Goal: Task Accomplishment & Management: Use online tool/utility

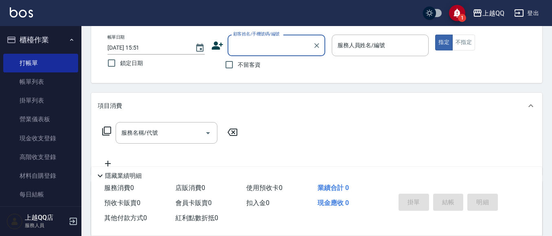
scroll to position [41, 0]
click at [243, 60] on label "不留客資" at bounding box center [241, 64] width 40 height 17
click at [238, 60] on input "不留客資" at bounding box center [229, 64] width 17 height 17
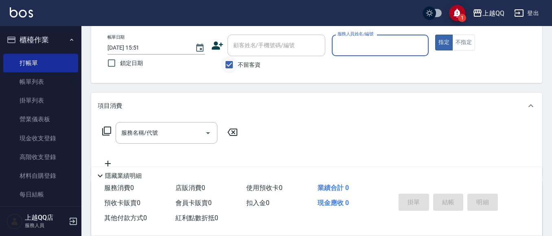
click at [236, 64] on input "不留客資" at bounding box center [229, 64] width 17 height 17
checkbox input "false"
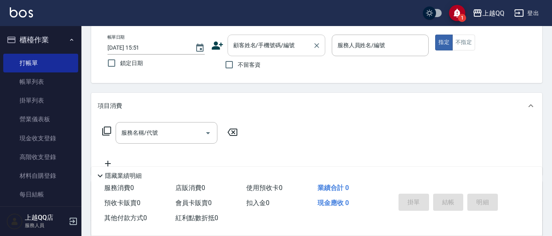
click at [249, 50] on input "顧客姓名/手機號碼/編號" at bounding box center [270, 45] width 78 height 14
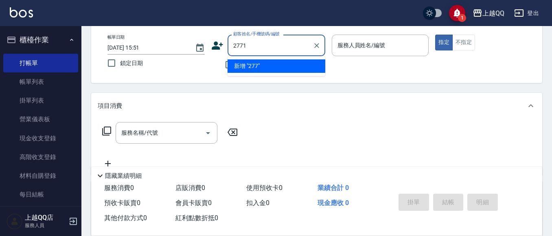
type input "2771"
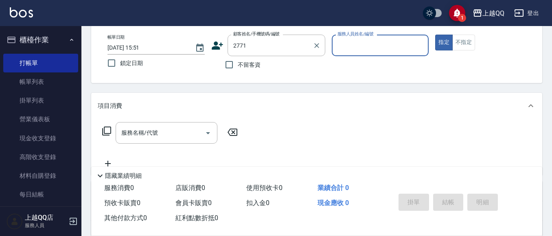
click at [435, 35] on button "指定" at bounding box center [444, 43] width 18 height 16
type button "true"
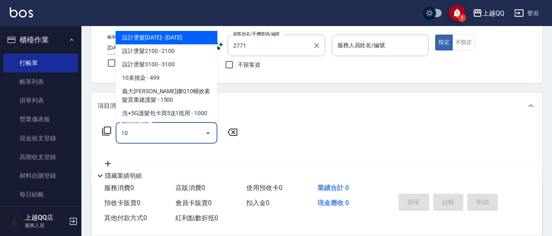
type input "101"
type input "李瑄婕/0961200090/2771"
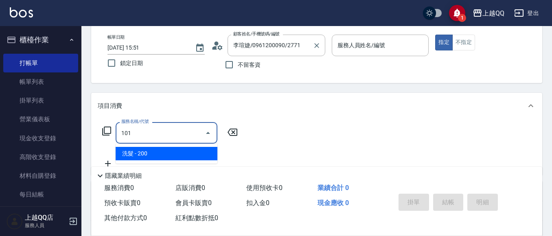
type input "欣樺-6"
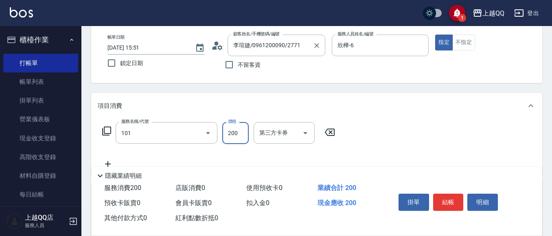
type input "洗髮(101)"
type input "230"
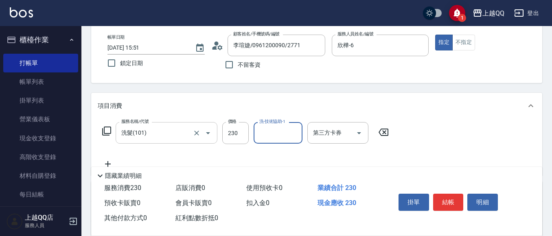
click at [147, 125] on div "服務名稱/代號 洗髮(101) 服務名稱/代號" at bounding box center [167, 133] width 102 height 22
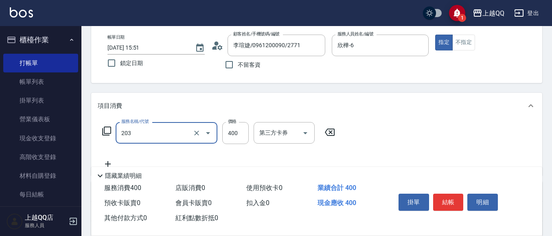
type input "指定單剪(203)"
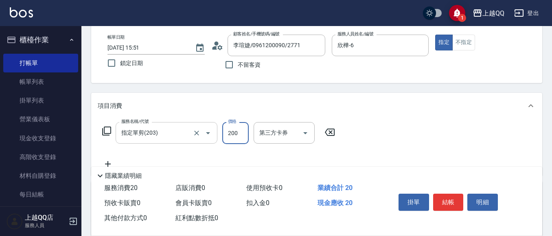
type input "200"
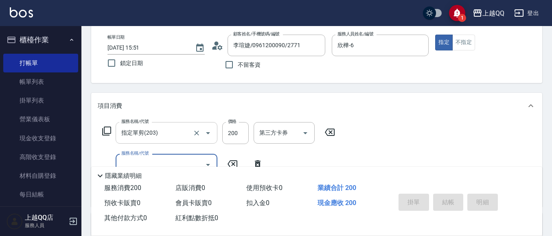
type input "1"
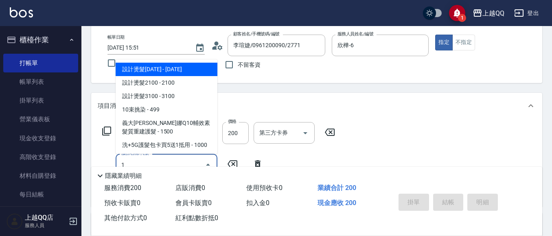
type input "[DATE] 16:32"
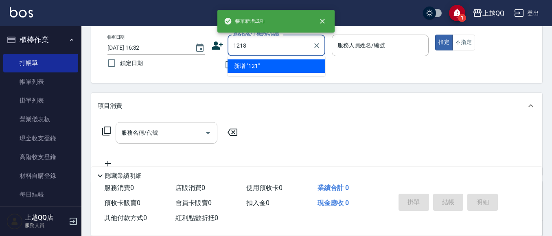
type input "1218"
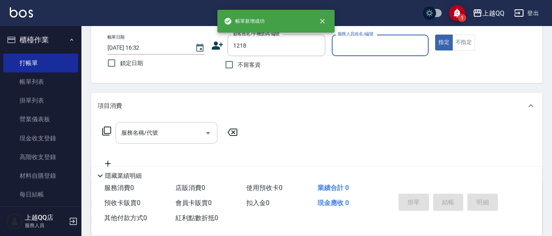
click at [435, 35] on button "指定" at bounding box center [444, 43] width 18 height 16
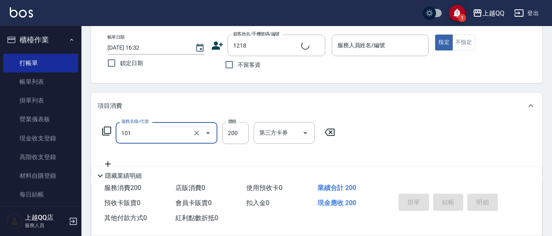
type input "洗髮(101)"
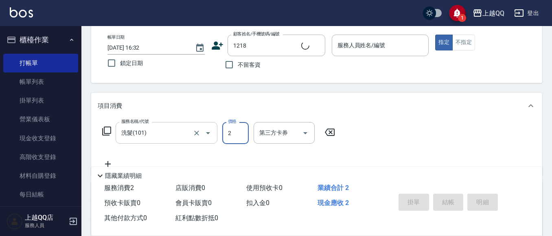
type input "25"
type input "[PERSON_NAME]/0926969952/1218"
type input "250"
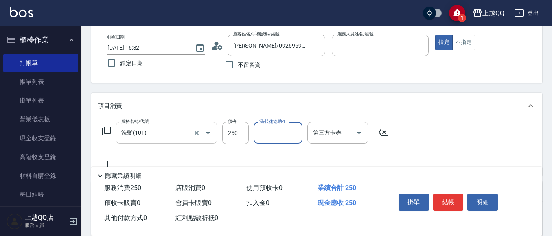
type input "欣樺-6"
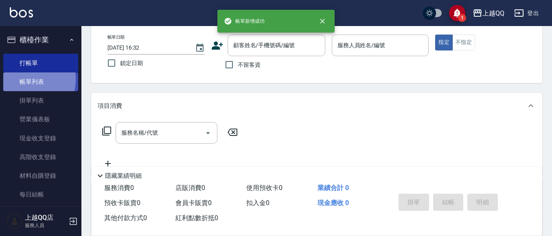
click at [24, 80] on link "帳單列表" at bounding box center [40, 81] width 75 height 19
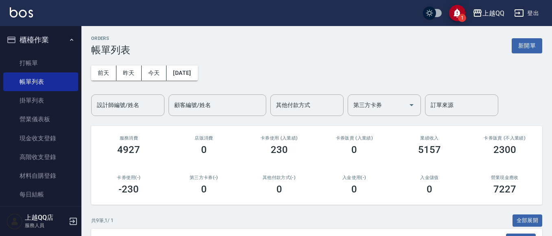
click at [129, 105] on input "設計師編號/姓名" at bounding box center [128, 105] width 66 height 14
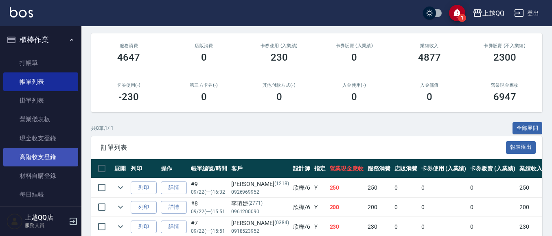
scroll to position [67, 0]
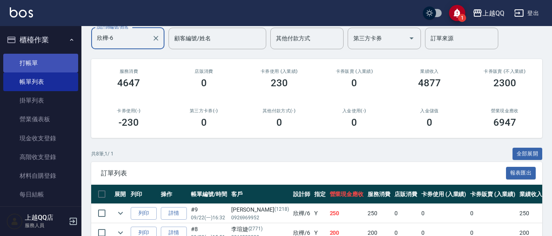
type input "欣樺-6"
click at [45, 59] on link "打帳單" at bounding box center [40, 63] width 75 height 19
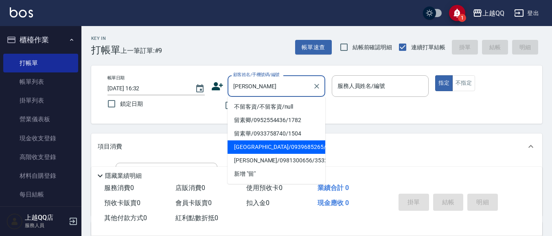
click at [258, 147] on li "[GEOGRAPHIC_DATA]/0939685265/2649" at bounding box center [277, 146] width 98 height 13
type input "[GEOGRAPHIC_DATA]/0939685265/2649"
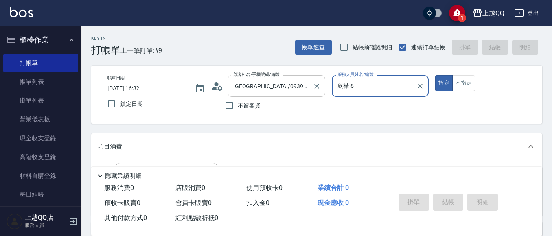
type input "欣樺-6"
click at [217, 87] on icon at bounding box center [217, 86] width 12 height 12
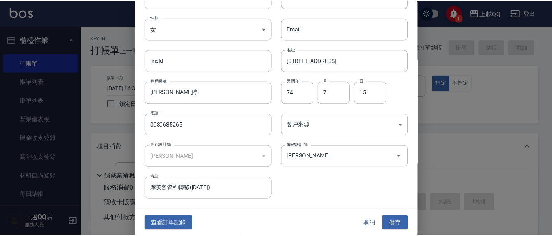
scroll to position [46, 0]
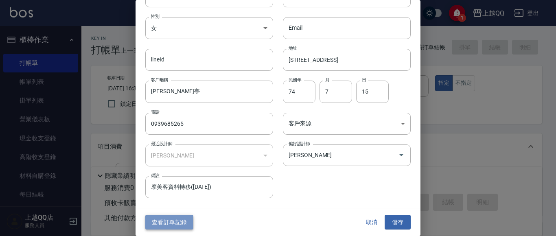
click at [173, 217] on button "查看訂單記錄" at bounding box center [169, 222] width 48 height 15
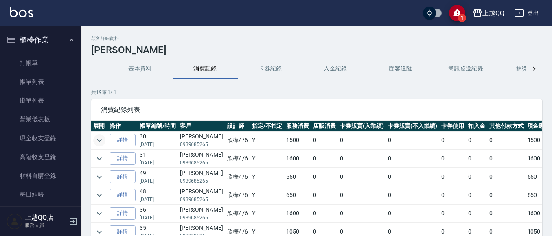
click at [101, 141] on icon "expand row" at bounding box center [99, 141] width 10 height 10
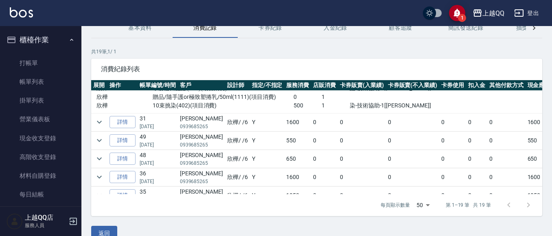
scroll to position [41, 0]
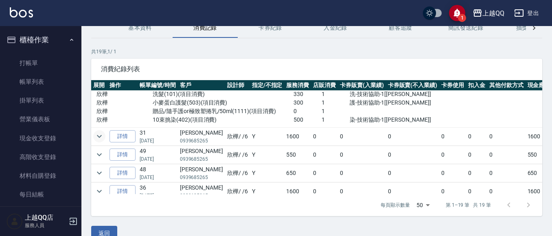
click at [98, 136] on icon "expand row" at bounding box center [99, 137] width 10 height 10
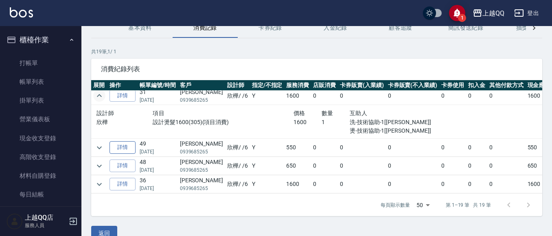
scroll to position [122, 0]
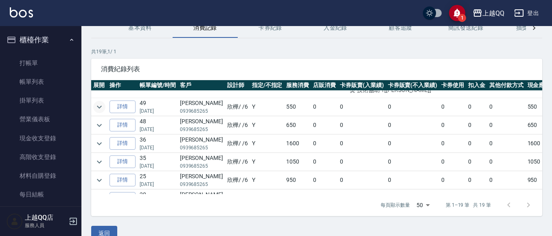
click at [102, 108] on icon "expand row" at bounding box center [99, 107] width 10 height 10
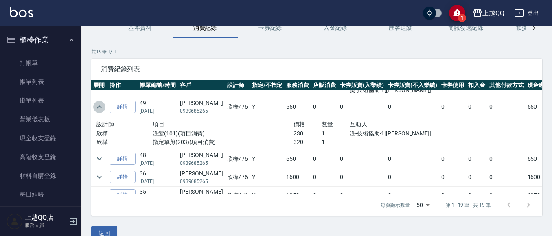
click at [102, 108] on icon "expand row" at bounding box center [99, 107] width 10 height 10
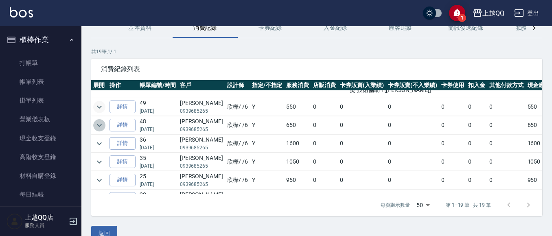
click at [94, 126] on button "expand row" at bounding box center [99, 125] width 12 height 12
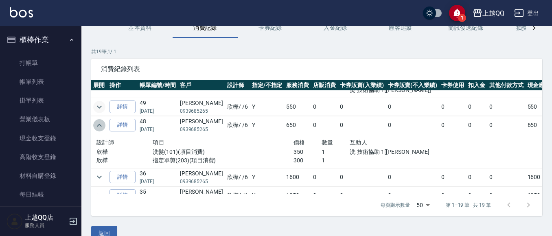
click at [94, 124] on button "expand row" at bounding box center [99, 125] width 12 height 12
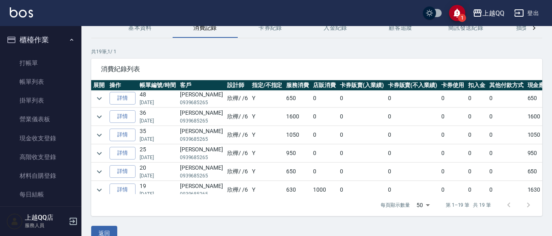
scroll to position [163, 0]
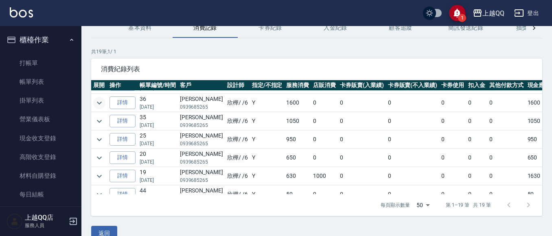
click at [103, 107] on icon "expand row" at bounding box center [99, 103] width 10 height 10
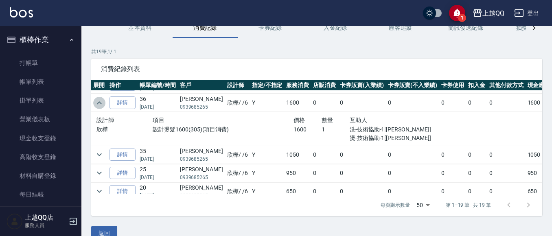
click at [104, 105] on icon "expand row" at bounding box center [99, 103] width 10 height 10
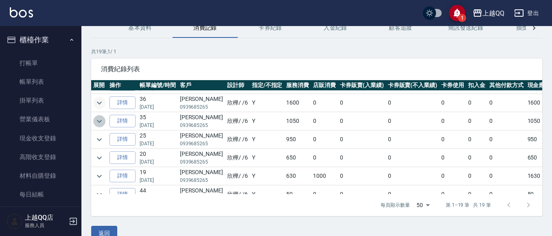
click at [101, 123] on icon "expand row" at bounding box center [99, 121] width 10 height 10
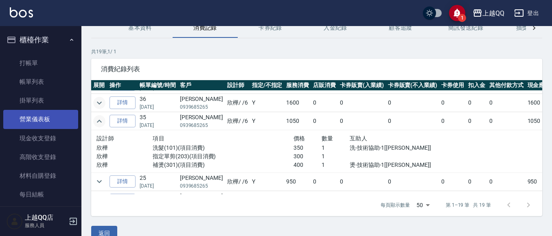
scroll to position [0, 0]
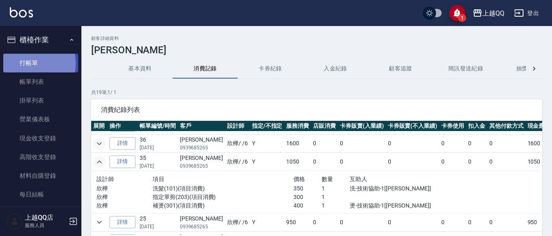
click at [25, 64] on link "打帳單" at bounding box center [40, 63] width 75 height 19
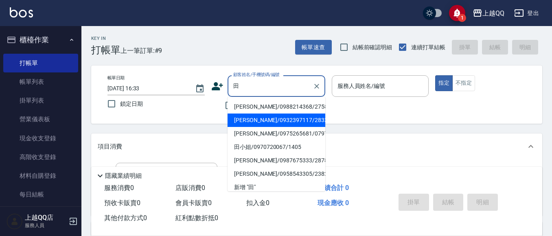
click at [250, 118] on li "[PERSON_NAME]/0932397117/2833" at bounding box center [277, 120] width 98 height 13
type input "[PERSON_NAME]/0932397117/2833"
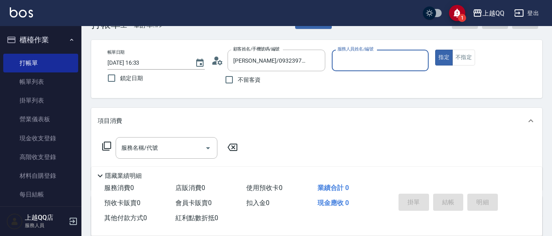
scroll to position [81, 0]
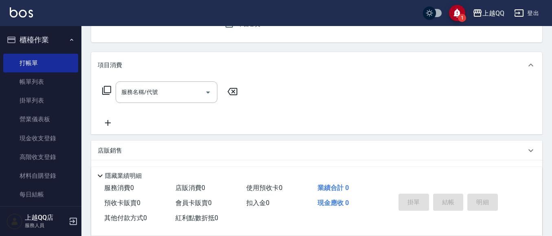
type input "佩怡-3"
click at [103, 92] on icon at bounding box center [106, 90] width 9 height 9
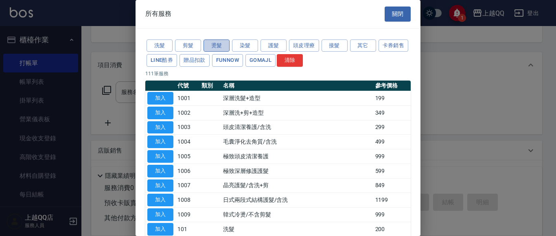
click at [204, 45] on button "燙髮" at bounding box center [217, 45] width 26 height 13
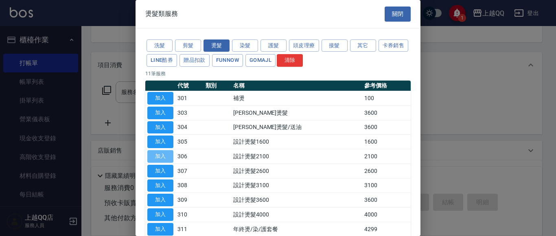
drag, startPoint x: 168, startPoint y: 158, endPoint x: 186, endPoint y: 140, distance: 25.1
click at [167, 158] on button "加入" at bounding box center [160, 156] width 26 height 13
type input "設計燙髮2100(306)"
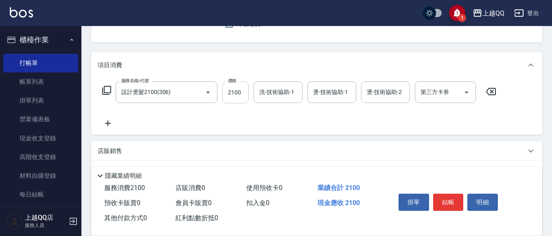
click at [235, 97] on input "2100" at bounding box center [235, 92] width 26 height 22
type input "2180"
type input "佩怡-3"
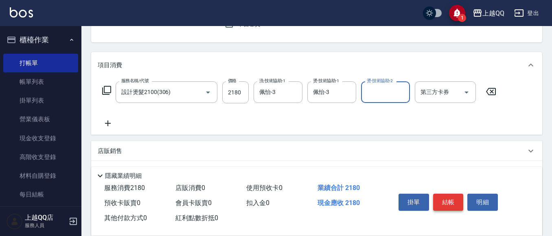
click at [450, 194] on button "結帳" at bounding box center [448, 202] width 31 height 17
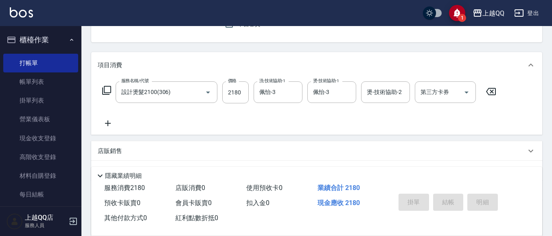
type input "[DATE] 16:43"
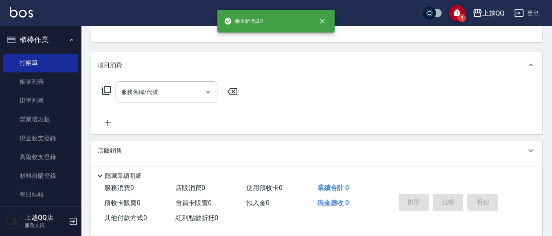
scroll to position [38, 0]
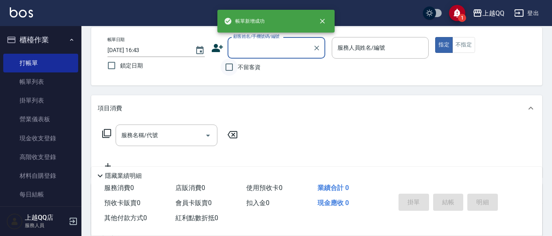
click at [229, 66] on input "不留客資" at bounding box center [229, 67] width 17 height 17
checkbox input "true"
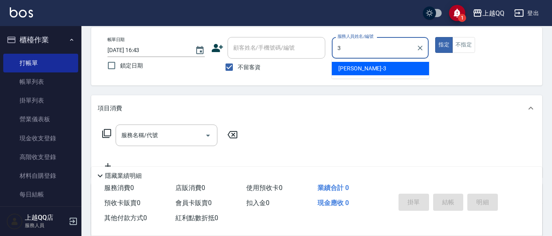
type input "3"
type button "true"
type input "佩怡-3"
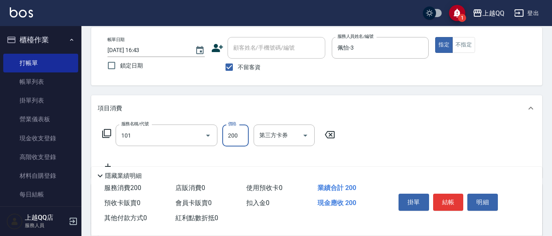
type input "洗髮(101)"
type input "230"
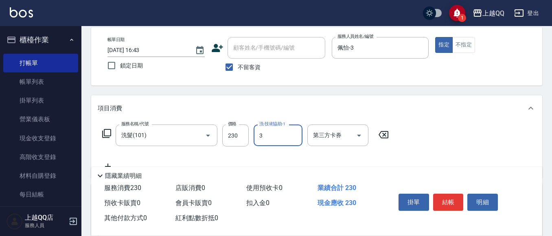
type input "佩怡-3"
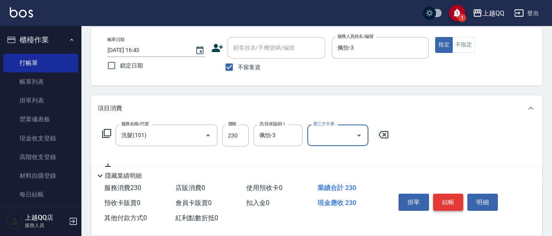
click at [451, 197] on button "結帳" at bounding box center [448, 202] width 31 height 17
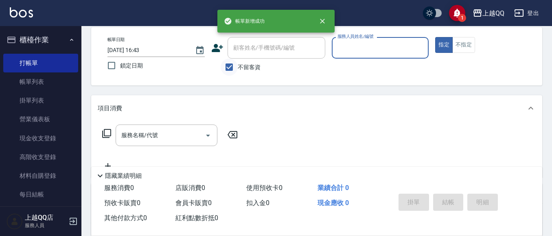
drag, startPoint x: 226, startPoint y: 65, endPoint x: 236, endPoint y: 64, distance: 10.3
click at [227, 66] on input "不留客資" at bounding box center [229, 67] width 17 height 17
checkbox input "false"
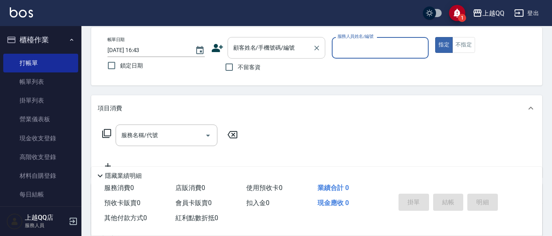
click at [245, 50] on div "顧客姓名/手機號碼/編號 顧客姓名/手機號碼/編號" at bounding box center [277, 48] width 98 height 22
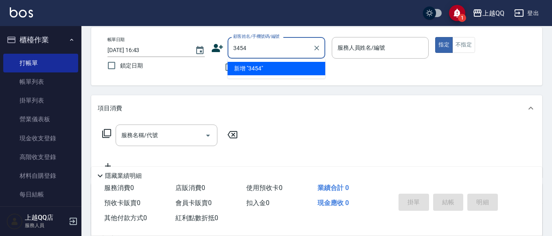
type input "3454"
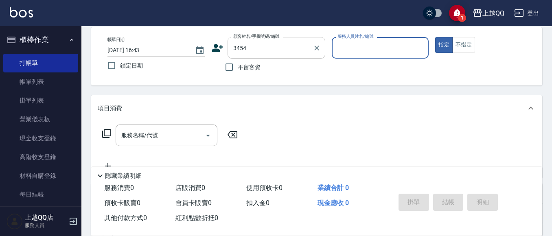
click at [435, 37] on button "指定" at bounding box center [444, 45] width 18 height 16
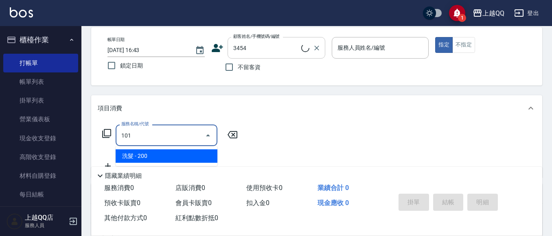
type input "101"
type input "[PERSON_NAME]/0987812026/3454"
type input "洗髮(101)"
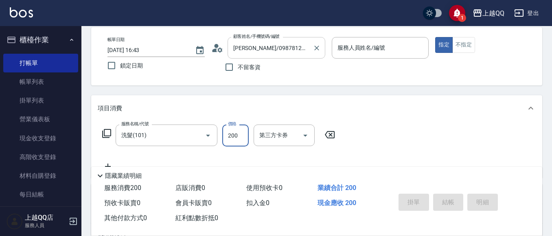
type input "佩怡-3"
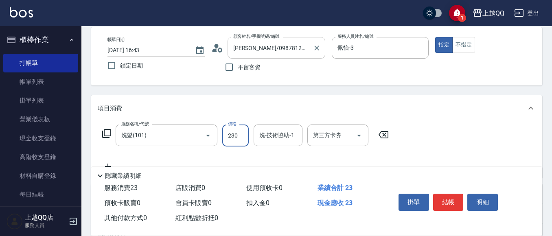
type input "230"
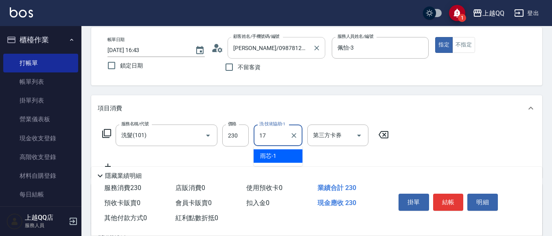
type input "心佑-17"
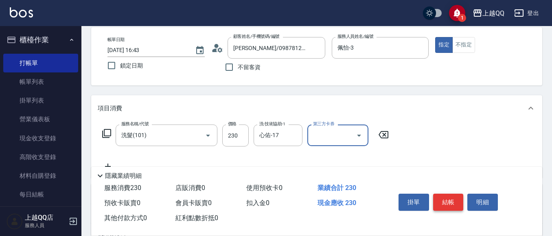
click at [446, 200] on button "結帳" at bounding box center [448, 202] width 31 height 17
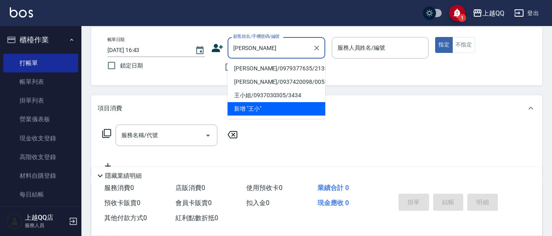
click at [276, 69] on li "[PERSON_NAME]/0979377635/2135" at bounding box center [277, 68] width 98 height 13
type input "[PERSON_NAME]/0979377635/2135"
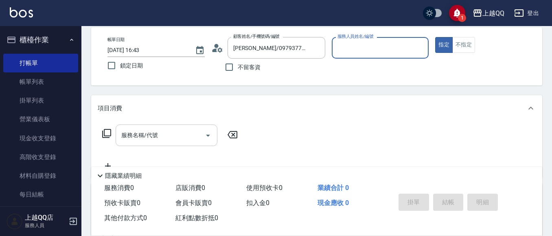
type input "佩怡-3"
click at [177, 135] on input "服務名稱/代號" at bounding box center [160, 135] width 82 height 14
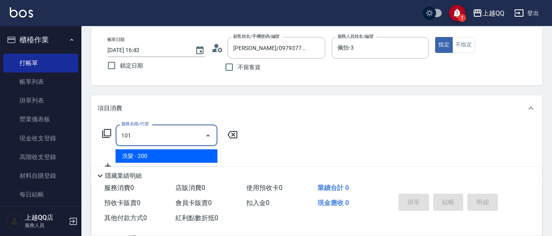
type input "洗髮(101)"
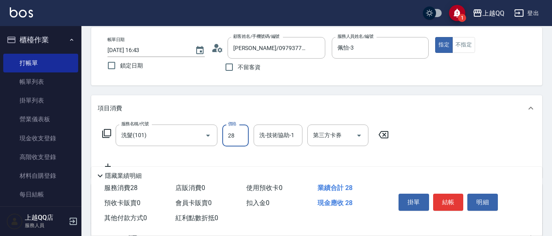
type input "280"
type input "[PERSON_NAME]-25"
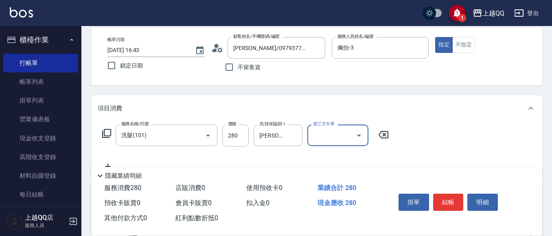
click at [450, 201] on button "結帳" at bounding box center [448, 202] width 31 height 17
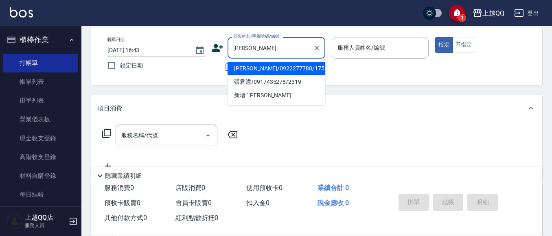
click at [282, 63] on li "[PERSON_NAME]/0922277780/1755" at bounding box center [277, 68] width 98 height 13
type input "[PERSON_NAME]/0922277780/1755"
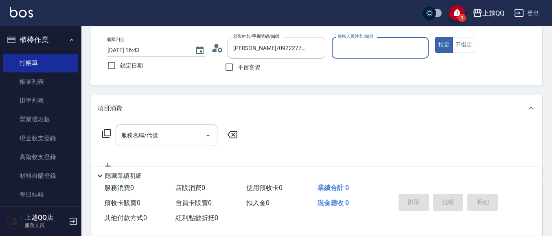
type input "佩怡-3"
click at [111, 134] on icon at bounding box center [106, 133] width 9 height 9
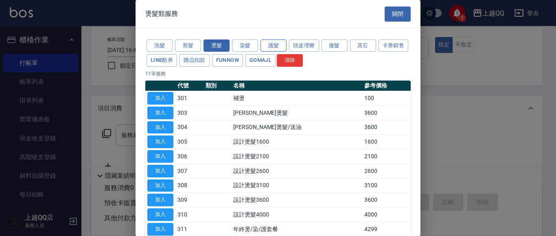
click at [272, 41] on button "護髮" at bounding box center [274, 45] width 26 height 13
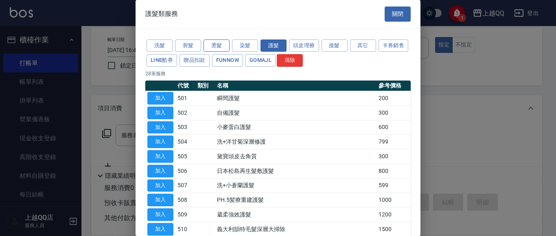
click at [215, 43] on button "燙髮" at bounding box center [217, 45] width 26 height 13
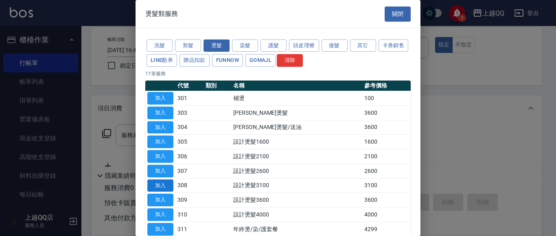
click at [166, 187] on button "加入" at bounding box center [160, 186] width 26 height 13
type input "設計燙髮3100(308)"
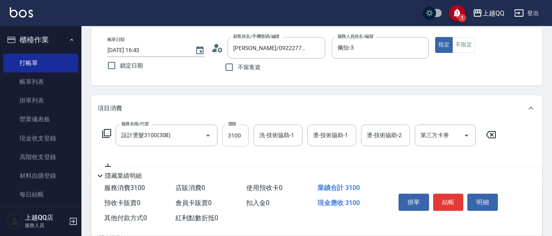
click at [229, 132] on input "3100" at bounding box center [235, 136] width 26 height 22
type input "2480"
type input "[PERSON_NAME]-25"
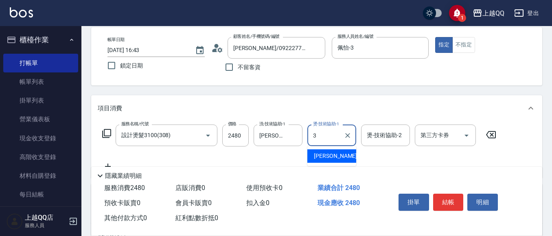
type input "佩怡-3"
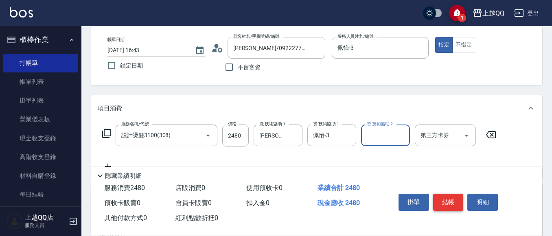
click at [448, 200] on button "結帳" at bounding box center [448, 202] width 31 height 17
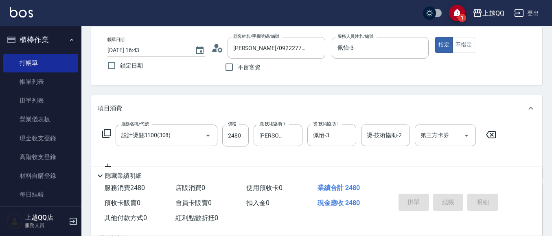
type input "[DATE] 16:44"
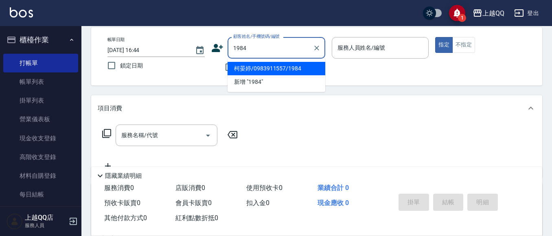
click at [435, 37] on button "指定" at bounding box center [444, 45] width 18 height 16
type input "柯晏婷/0983911557/1984"
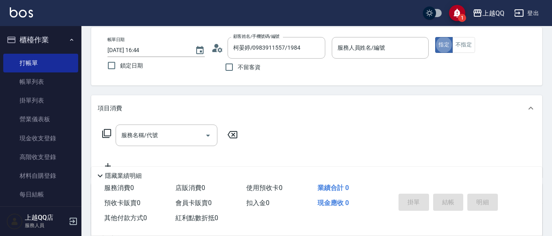
type input "佩怡-3"
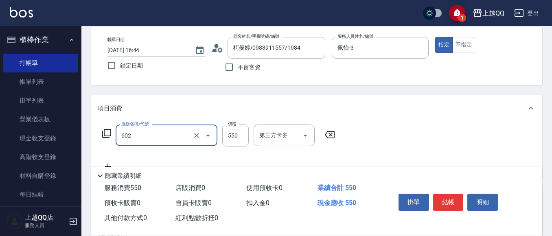
type input "髮原素清潔舒醒頭皮洗(602)"
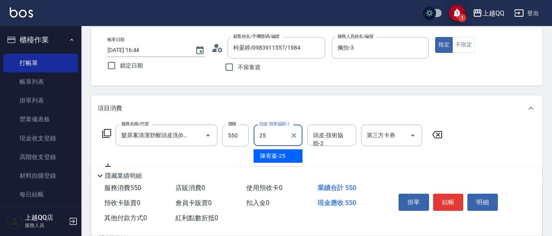
type input "[PERSON_NAME]-25"
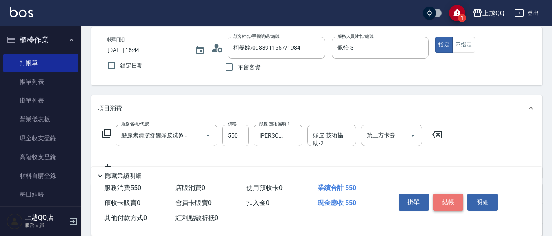
click at [454, 194] on button "結帳" at bounding box center [448, 202] width 31 height 17
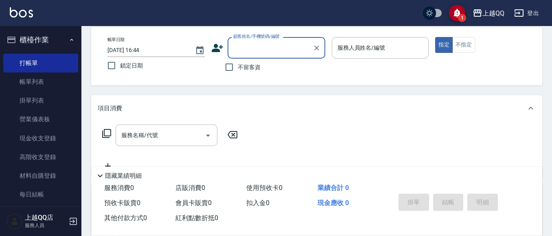
scroll to position [0, 0]
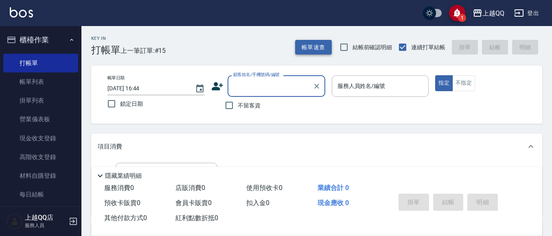
click at [307, 48] on button "帳單速查" at bounding box center [313, 47] width 37 height 15
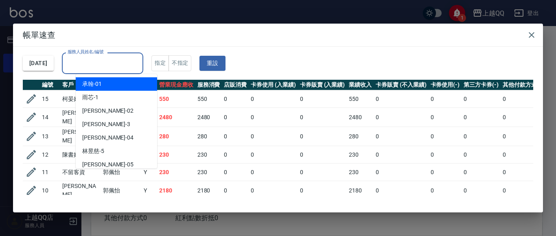
click at [119, 64] on input "服務人員姓名/編號" at bounding box center [103, 63] width 74 height 14
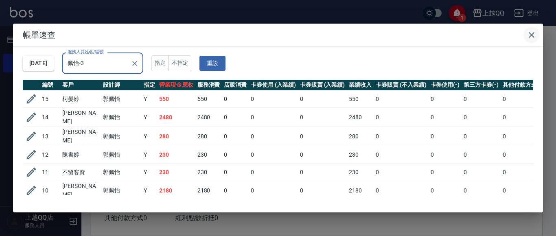
type input "佩怡-3"
click at [529, 38] on icon "button" at bounding box center [532, 35] width 10 height 10
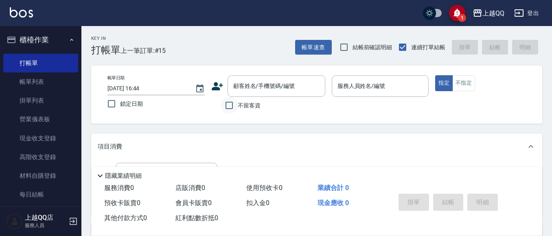
click at [232, 107] on input "不留客資" at bounding box center [229, 105] width 17 height 17
checkbox input "true"
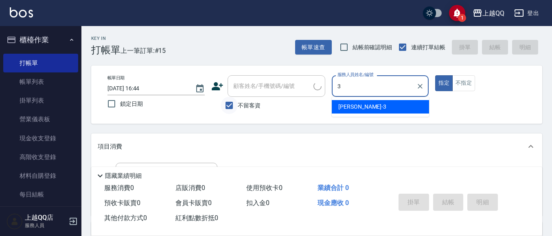
type input "佩怡-3"
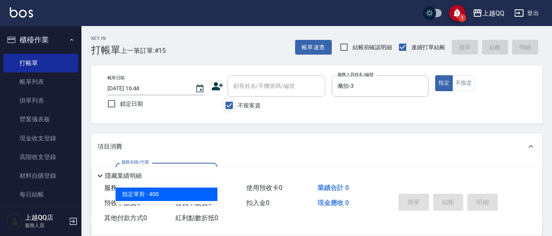
type input "指定單剪(203)"
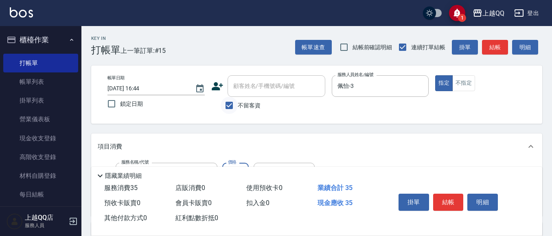
type input "350"
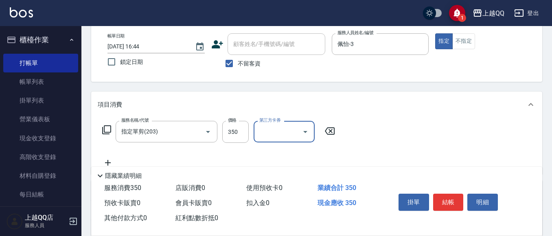
scroll to position [81, 0]
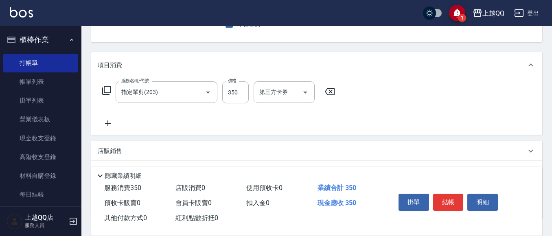
click at [106, 88] on icon at bounding box center [107, 91] width 10 height 10
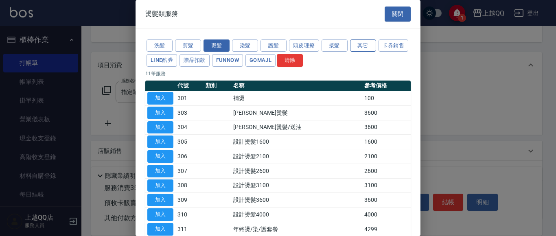
click at [355, 46] on button "其它" at bounding box center [363, 45] width 26 height 13
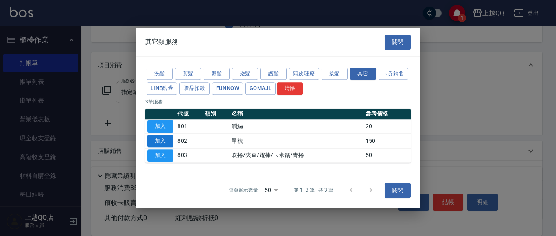
click at [167, 145] on button "加入" at bounding box center [160, 141] width 26 height 13
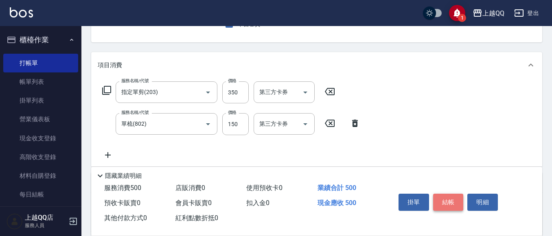
click at [447, 202] on button "結帳" at bounding box center [448, 202] width 31 height 17
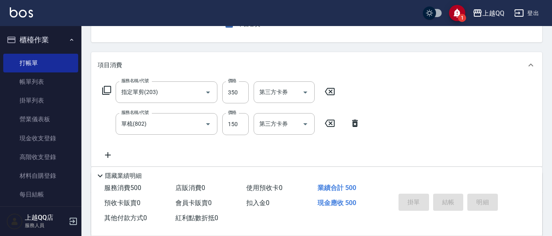
type input "[DATE] 16:45"
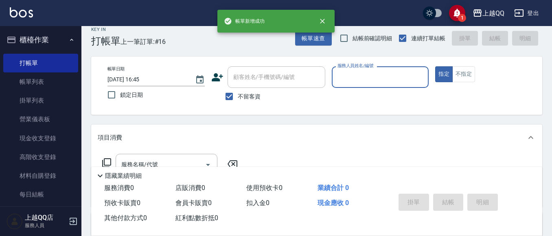
scroll to position [0, 0]
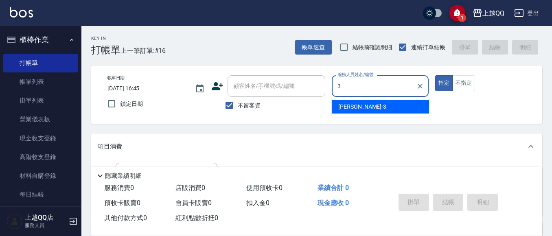
type input "佩怡-3"
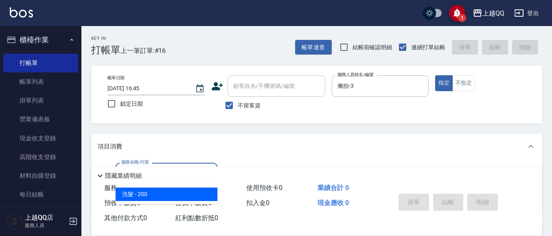
type input "洗髮(101)"
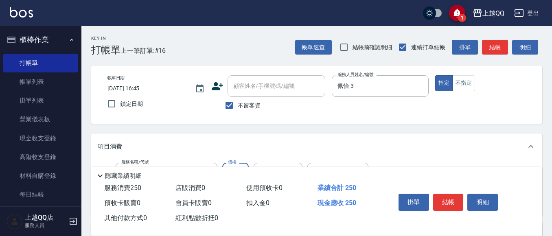
type input "250"
type input "心佑-17"
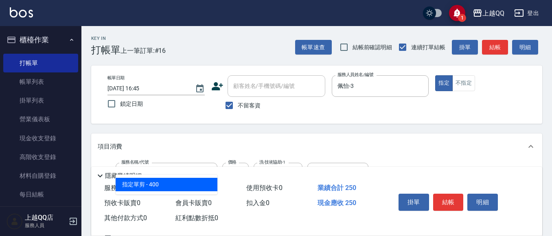
type input "指定單剪(203)"
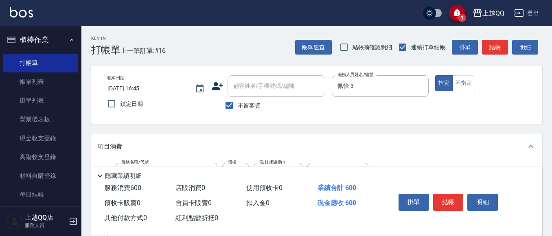
type input "350"
click at [444, 204] on button "結帳" at bounding box center [448, 202] width 31 height 17
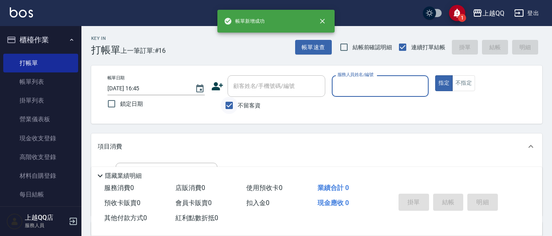
click at [227, 107] on input "不留客資" at bounding box center [229, 105] width 17 height 17
checkbox input "false"
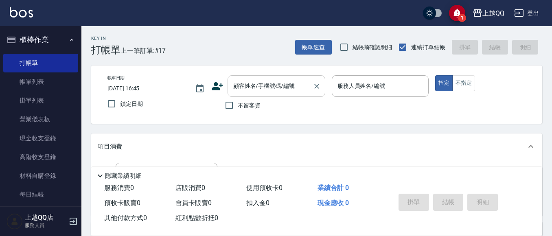
click at [242, 91] on input "顧客姓名/手機號碼/編號" at bounding box center [270, 86] width 78 height 14
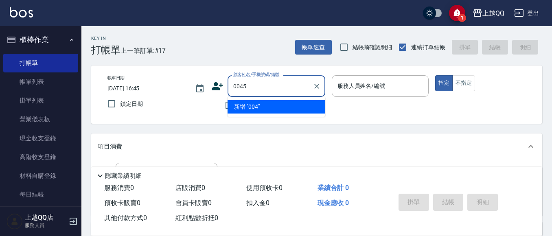
type input "0045"
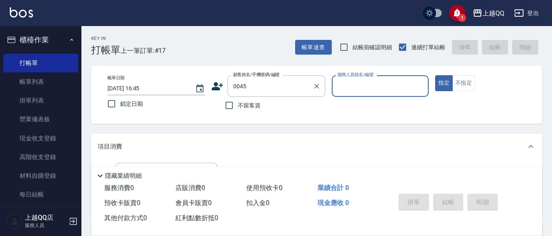
click at [435, 75] on button "指定" at bounding box center [444, 83] width 18 height 16
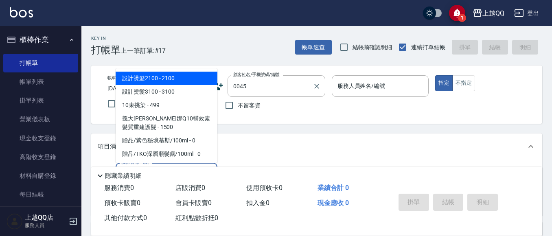
type input "101"
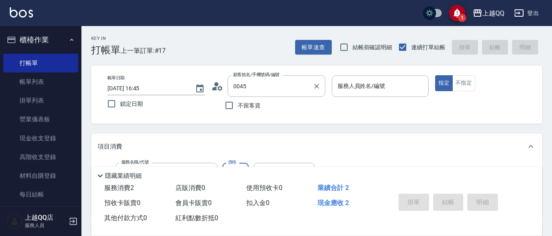
type input "[PERSON_NAME]/0937912815/0045"
type input "洗髮(101)"
type input "230"
type input "佩怡-3"
type input "230"
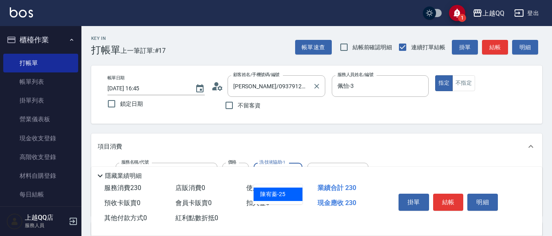
type input "[PERSON_NAME]-25"
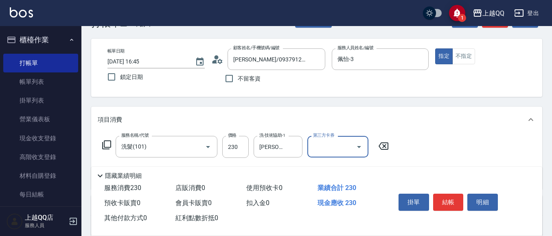
scroll to position [41, 0]
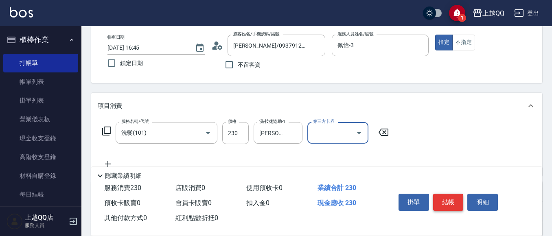
click at [445, 194] on button "結帳" at bounding box center [448, 202] width 31 height 17
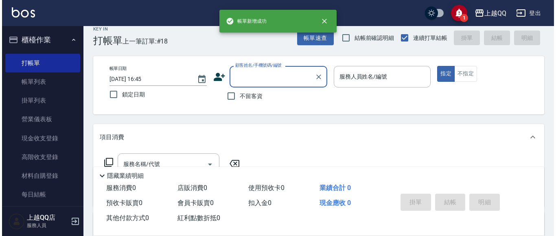
scroll to position [0, 0]
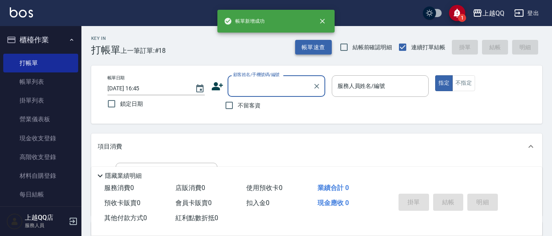
click at [305, 50] on button "帳單速查" at bounding box center [313, 47] width 37 height 15
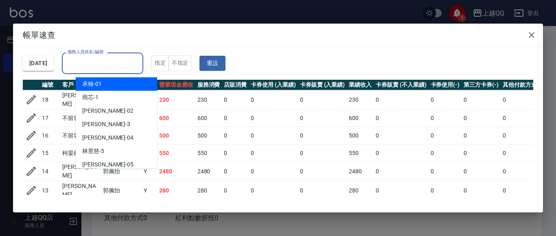
click at [130, 64] on input "服務人員姓名/編號" at bounding box center [103, 63] width 74 height 14
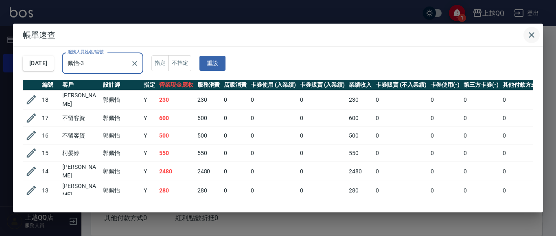
type input "佩怡-3"
click at [527, 33] on icon "button" at bounding box center [532, 35] width 10 height 10
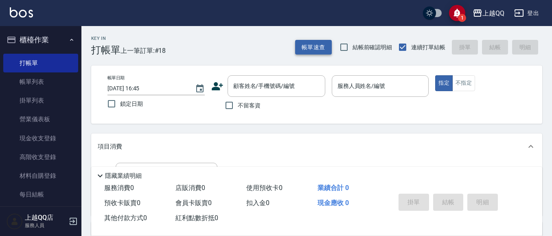
click at [323, 48] on button "帳單速查" at bounding box center [313, 47] width 37 height 15
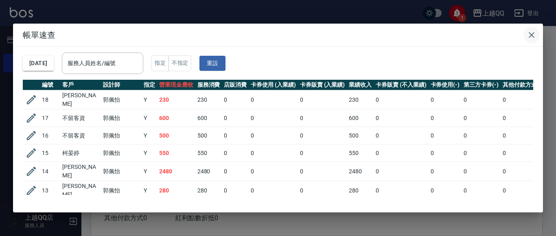
click at [533, 33] on icon "button" at bounding box center [532, 35] width 6 height 6
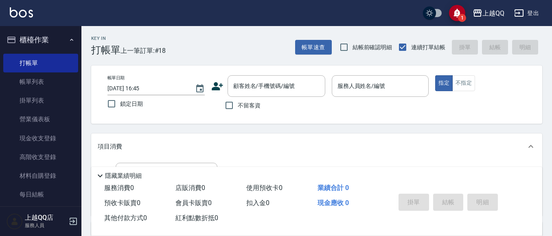
click at [252, 109] on span "不留客資" at bounding box center [249, 105] width 23 height 9
click at [238, 109] on input "不留客資" at bounding box center [229, 105] width 17 height 17
checkbox input "true"
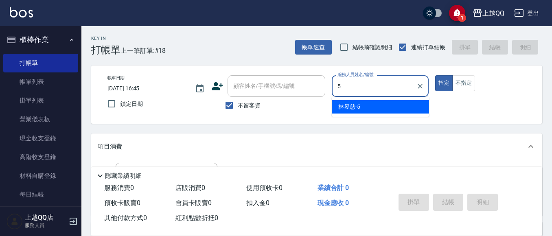
type input "[PERSON_NAME]5"
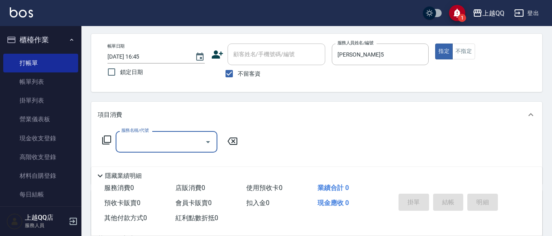
scroll to position [41, 0]
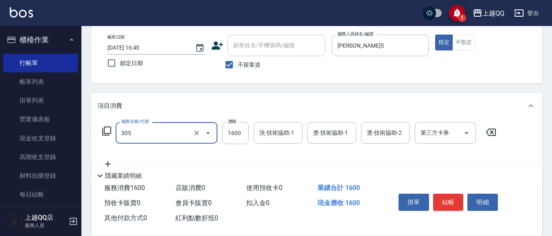
type input "設計燙髮1600(305)"
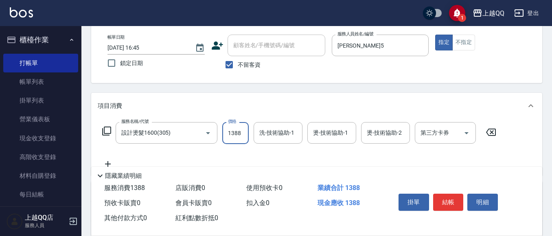
type input "1388"
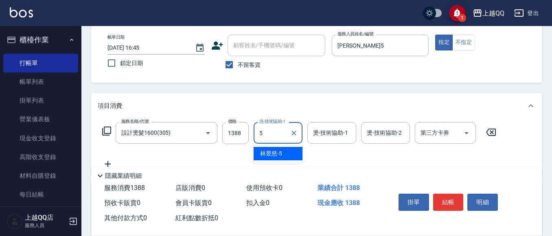
type input "[PERSON_NAME]5"
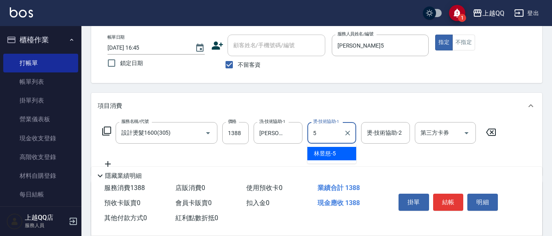
type input "[PERSON_NAME]5"
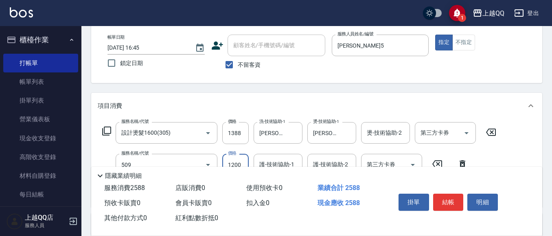
type input "葳柔強效護髮(509)"
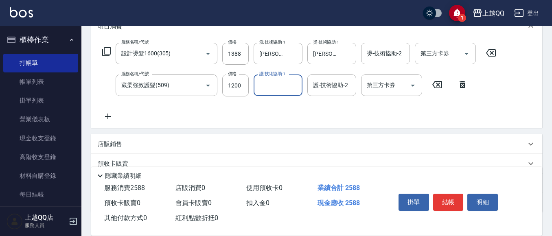
scroll to position [122, 0]
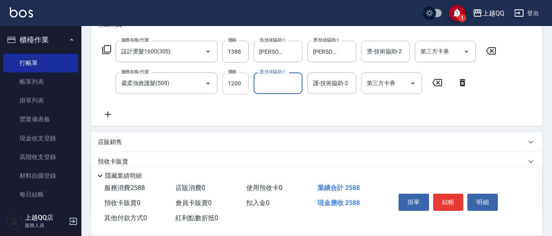
click at [227, 83] on input "1200" at bounding box center [235, 83] width 26 height 22
type input "600"
type input "心佑-17"
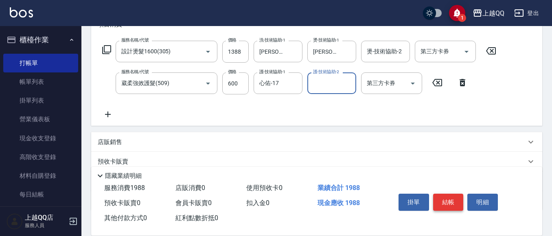
click at [445, 195] on button "結帳" at bounding box center [448, 202] width 31 height 17
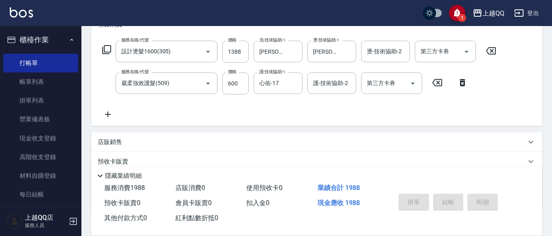
type input "[DATE] 17:44"
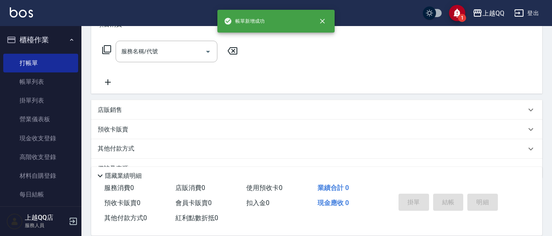
scroll to position [0, 0]
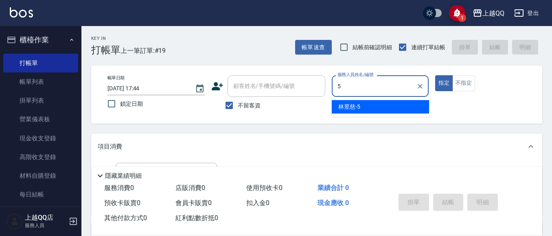
type input "[PERSON_NAME]5"
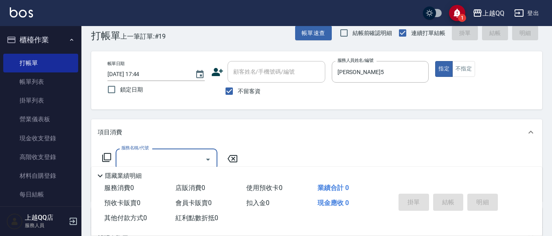
scroll to position [41, 0]
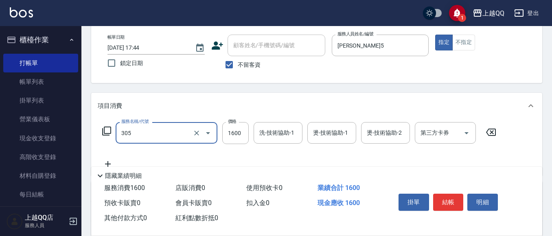
type input "設計燙髮1600(305)"
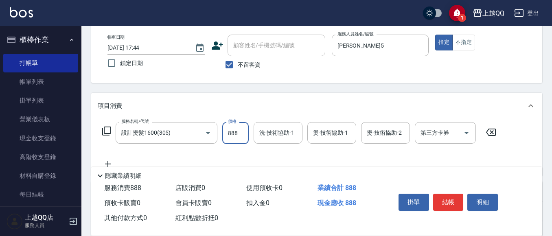
type input "888"
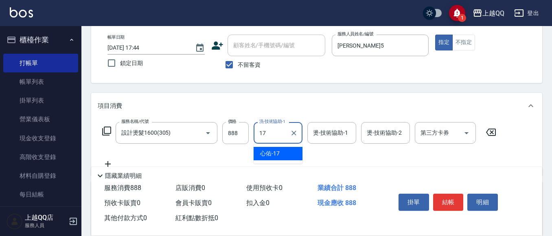
type input "心佑-17"
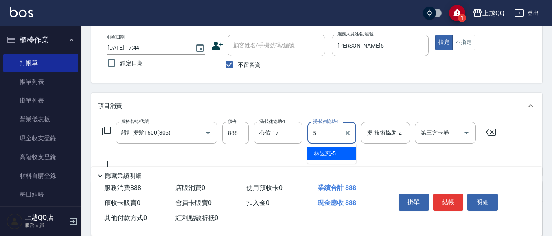
type input "[PERSON_NAME]5"
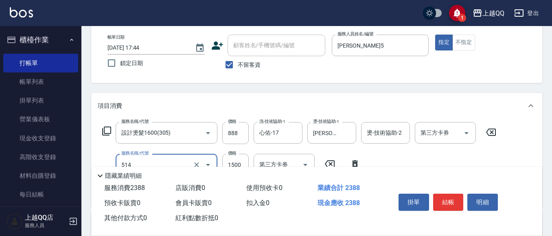
type input "歐納西斯5G護髮/單次(514)"
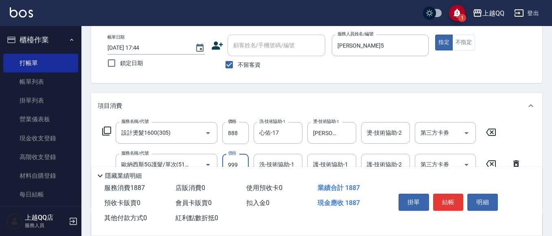
type input "999"
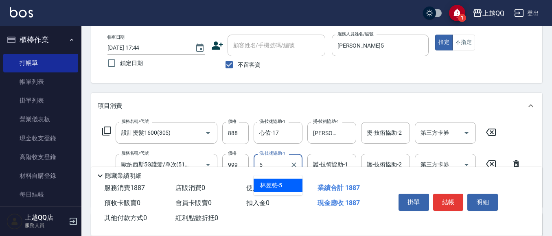
type input "[PERSON_NAME]5"
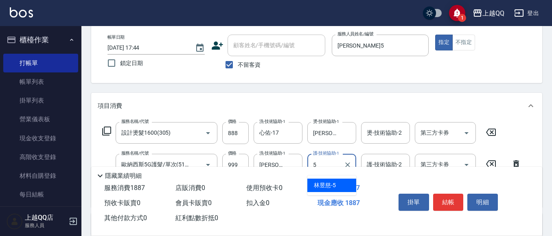
type input "[PERSON_NAME]5"
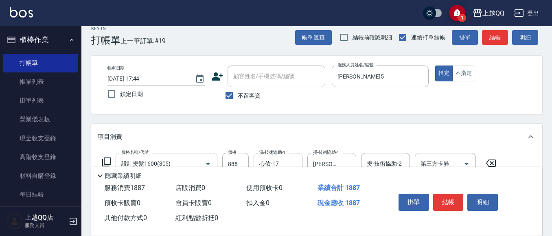
scroll to position [0, 0]
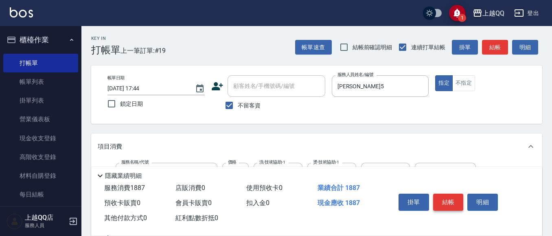
click at [449, 194] on button "結帳" at bounding box center [448, 202] width 31 height 17
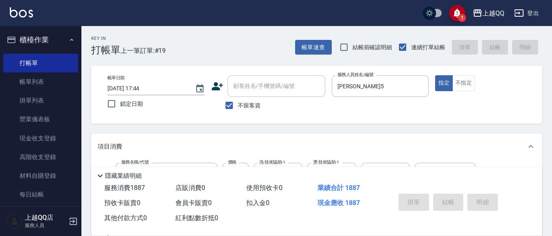
type input "[DATE] 17:45"
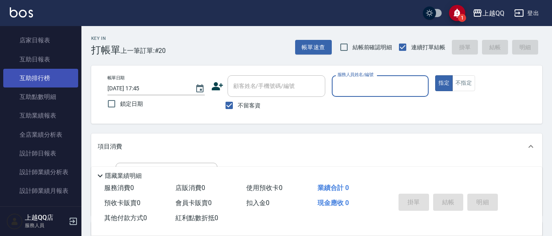
scroll to position [326, 0]
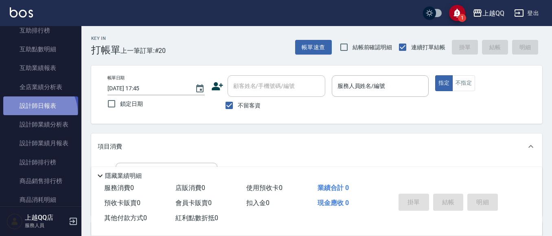
click at [37, 112] on link "設計師日報表" at bounding box center [40, 106] width 75 height 19
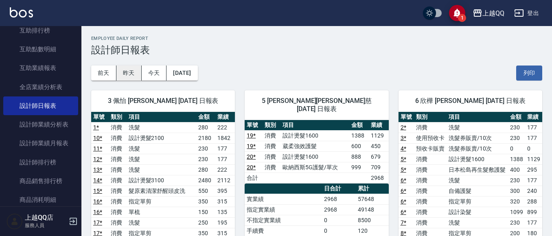
click at [122, 72] on button "昨天" at bounding box center [128, 73] width 25 height 15
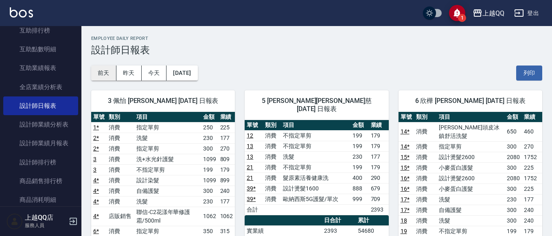
click at [101, 68] on button "前天" at bounding box center [103, 73] width 25 height 15
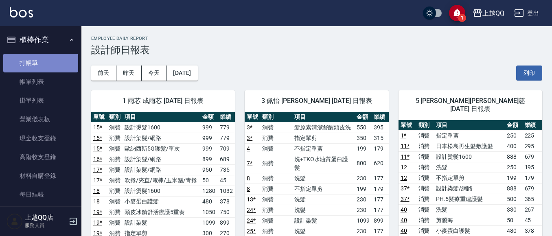
click at [43, 66] on link "打帳單" at bounding box center [40, 63] width 75 height 19
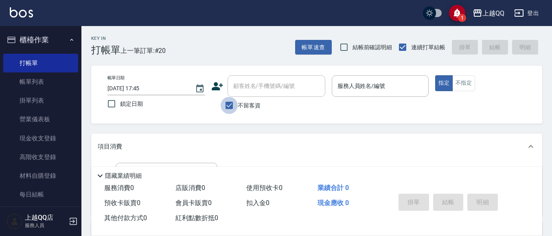
drag, startPoint x: 227, startPoint y: 105, endPoint x: 252, endPoint y: 91, distance: 29.3
click at [228, 103] on input "不留客資" at bounding box center [229, 105] width 17 height 17
checkbox input "false"
drag, startPoint x: 254, startPoint y: 89, endPoint x: 260, endPoint y: 84, distance: 8.1
click at [254, 89] on input "顧客姓名/手機號碼/編號" at bounding box center [270, 86] width 78 height 14
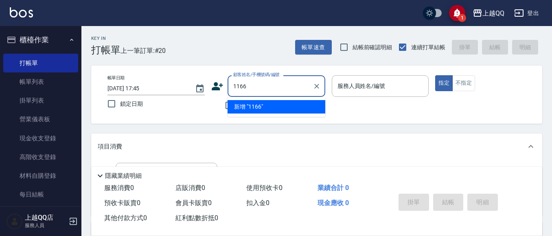
type input "1166"
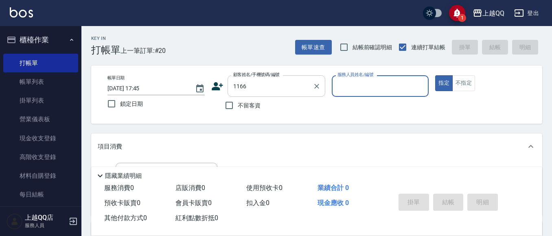
click at [435, 75] on button "指定" at bounding box center [444, 83] width 18 height 16
type button "true"
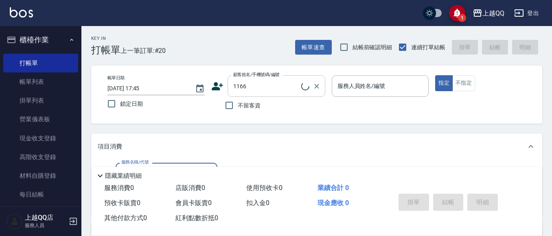
type input "0"
type input "[PERSON_NAME]/0912470930/1166"
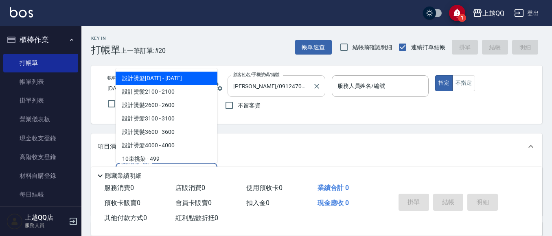
type input "佩怡-3"
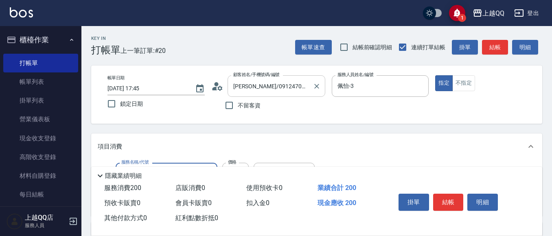
type input "洗髮(101)"
type input "230"
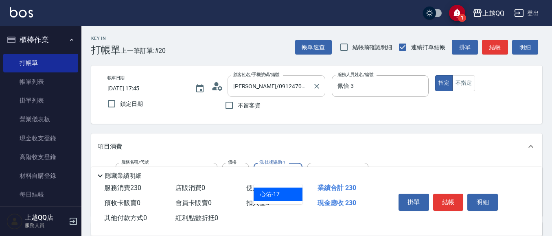
type input "心佑-17"
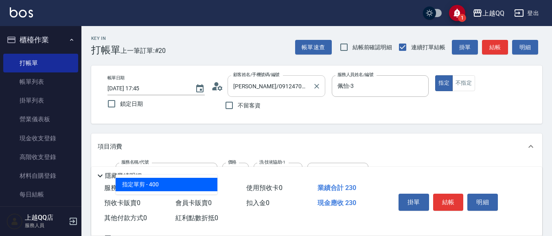
type input "指定單剪(203)"
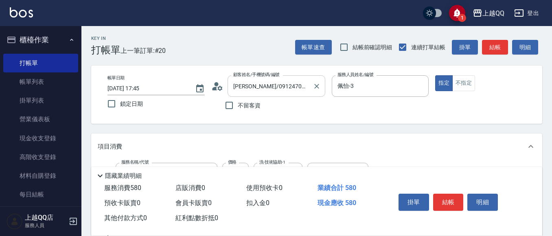
type input "350"
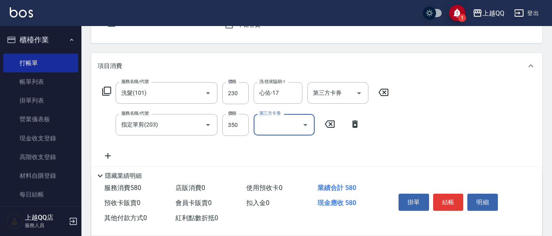
scroll to position [81, 0]
click at [446, 198] on button "結帳" at bounding box center [448, 202] width 31 height 17
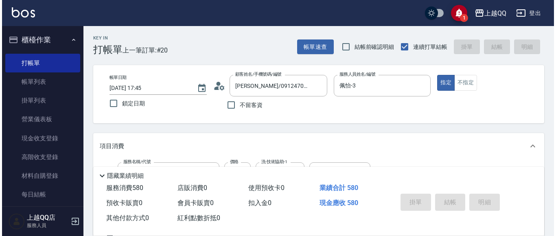
scroll to position [0, 0]
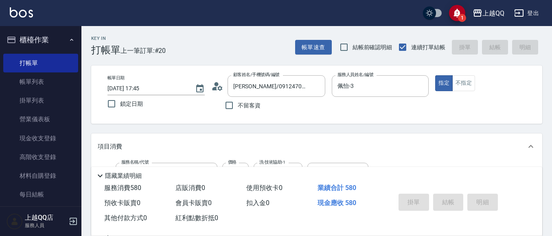
type input "[DATE] 17:55"
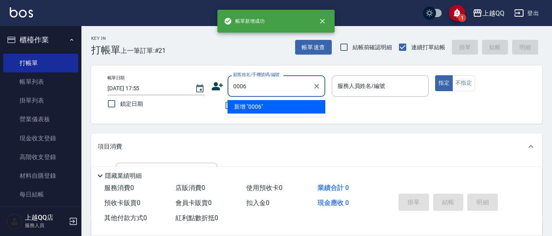
type input "0006"
click at [435, 75] on button "指定" at bounding box center [444, 83] width 18 height 16
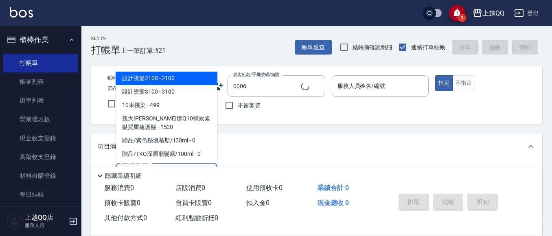
type input "101"
type input "[PERSON_NAME]/0935695722/0006"
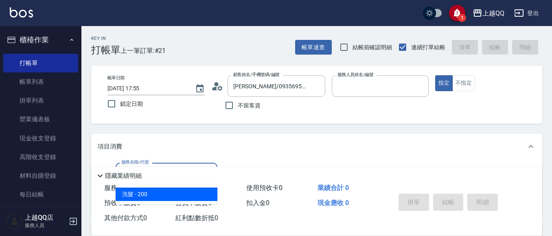
type input "佩怡-3"
type input "洗髮(101)"
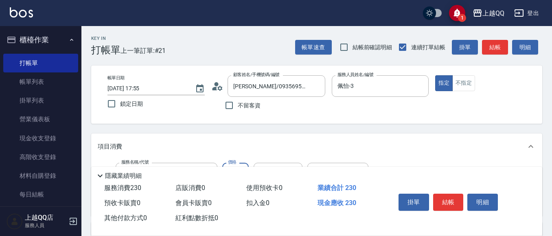
type input "230"
type input "[PERSON_NAME]-25"
click at [455, 194] on button "結帳" at bounding box center [448, 202] width 31 height 17
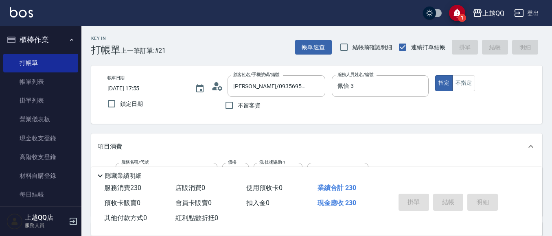
type input "[DATE] 17:56"
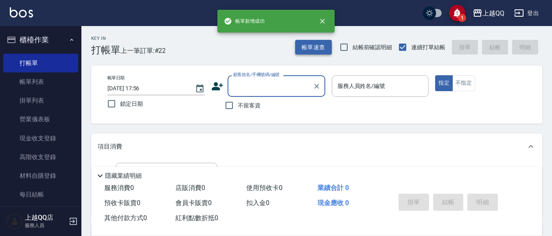
click at [315, 47] on button "帳單速查" at bounding box center [313, 47] width 37 height 15
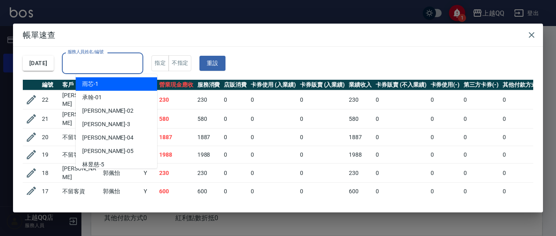
click at [140, 58] on input "服務人員姓名/編號" at bounding box center [103, 63] width 74 height 14
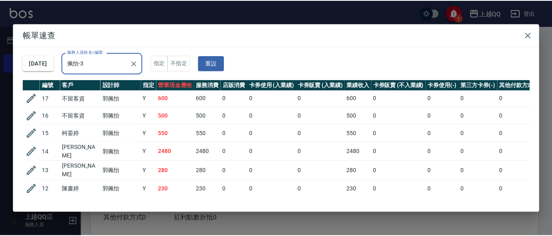
scroll to position [1, 0]
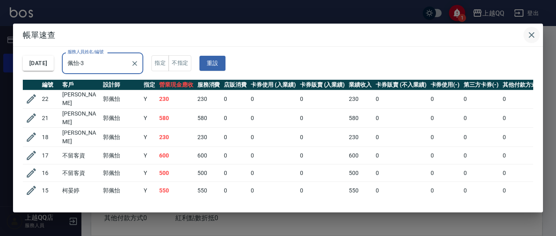
type input "佩怡-3"
click at [533, 33] on icon "button" at bounding box center [532, 35] width 6 height 6
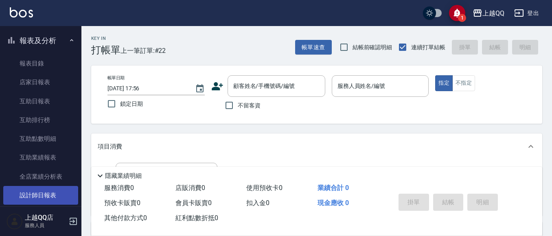
scroll to position [285, 0]
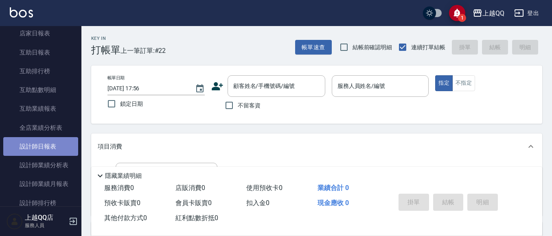
click at [46, 141] on link "設計師日報表" at bounding box center [40, 146] width 75 height 19
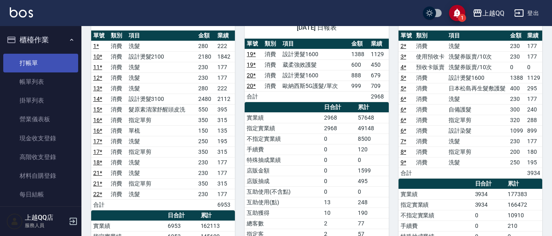
click at [29, 63] on link "打帳單" at bounding box center [40, 63] width 75 height 19
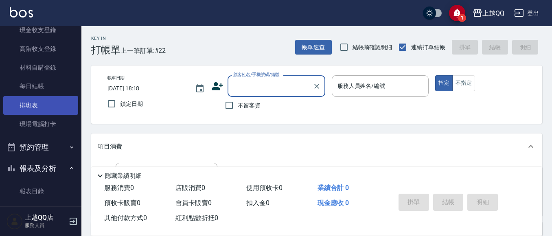
scroll to position [122, 0]
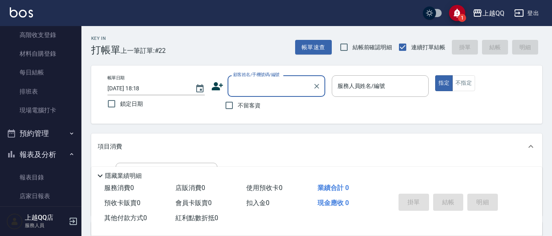
click at [35, 154] on button "報表及分析" at bounding box center [40, 154] width 75 height 21
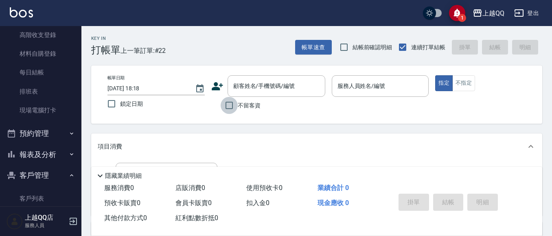
click at [228, 112] on input "不留客資" at bounding box center [229, 105] width 17 height 17
checkbox input "true"
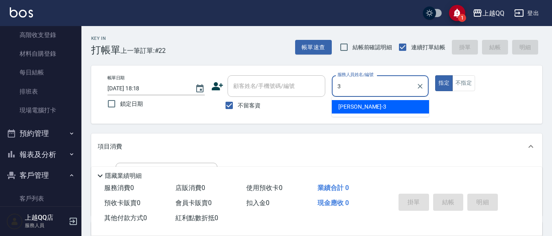
type input "3"
type button "true"
type input "佩怡-3"
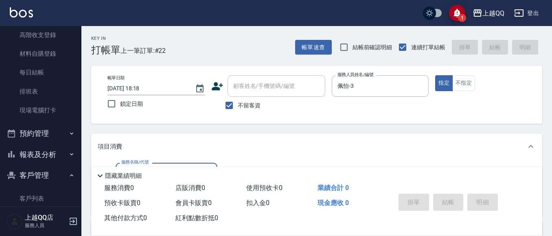
type input "5"
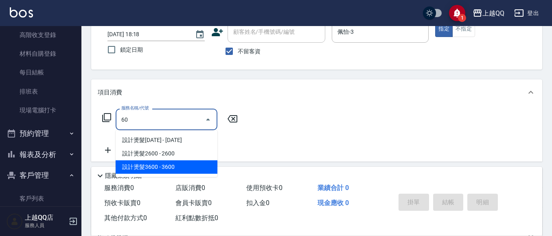
scroll to position [41, 0]
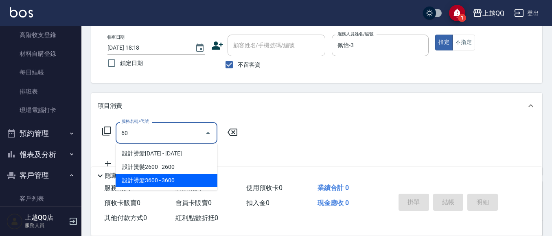
type input "6"
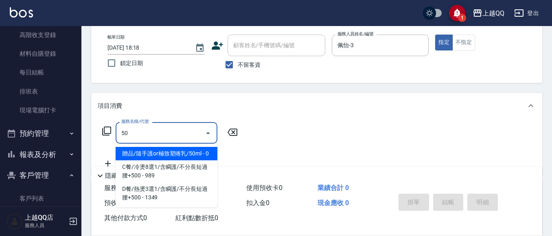
type input "5"
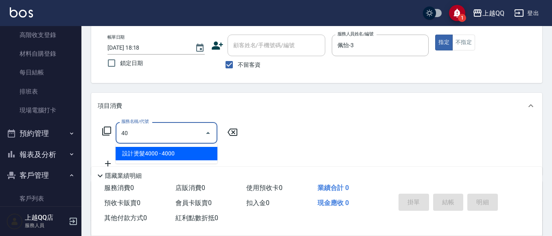
type input "4"
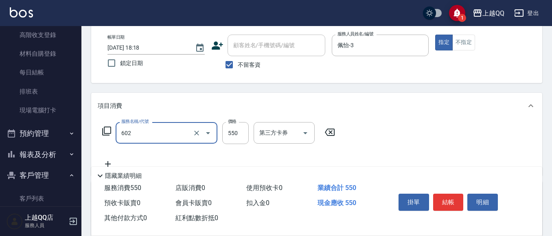
type input "髮原素清潔舒醒頭皮洗(602)"
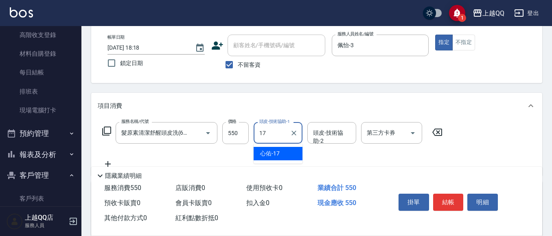
type input "心佑-17"
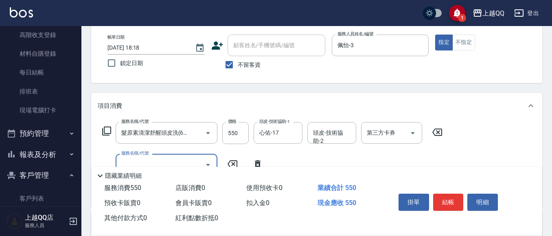
scroll to position [0, 0]
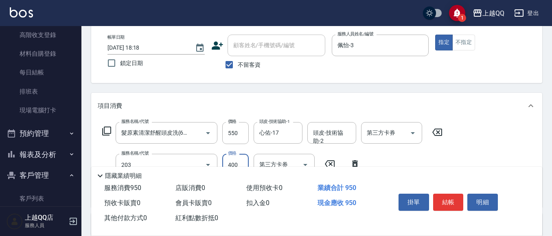
type input "指定單剪(203)"
type input "350"
click at [452, 201] on button "結帳" at bounding box center [448, 202] width 31 height 17
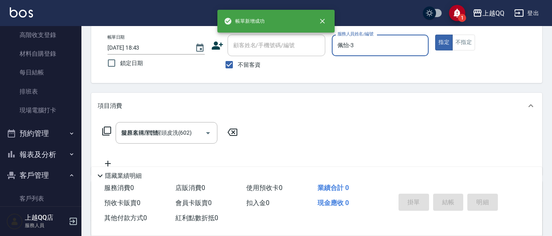
type input "[DATE] 18:43"
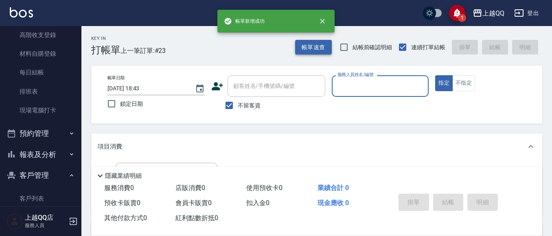
click at [309, 51] on button "帳單速查" at bounding box center [313, 47] width 37 height 15
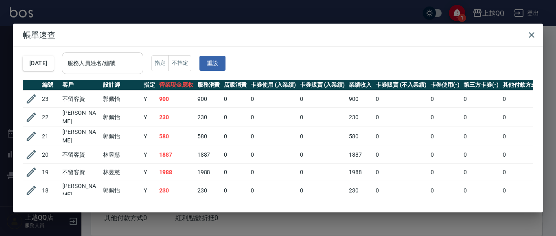
click at [140, 66] on input "服務人員姓名/編號" at bounding box center [103, 63] width 74 height 14
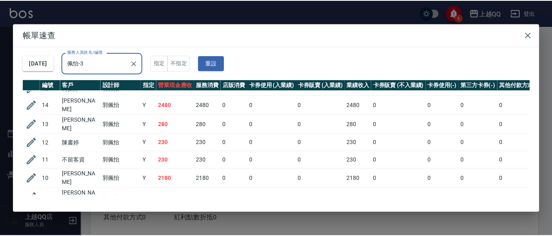
scroll to position [140, 0]
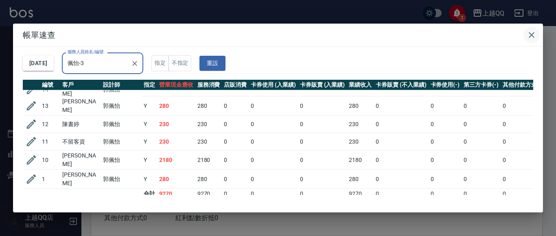
type input "佩怡-3"
click at [528, 31] on icon "button" at bounding box center [532, 35] width 10 height 10
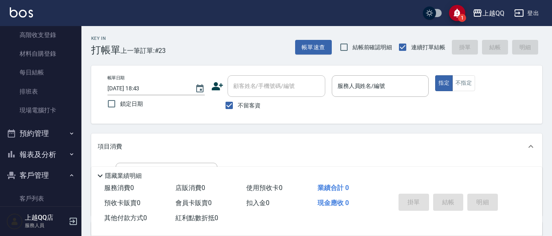
click at [60, 154] on button "報表及分析" at bounding box center [40, 154] width 75 height 21
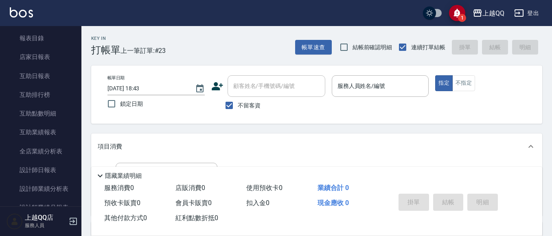
scroll to position [285, 0]
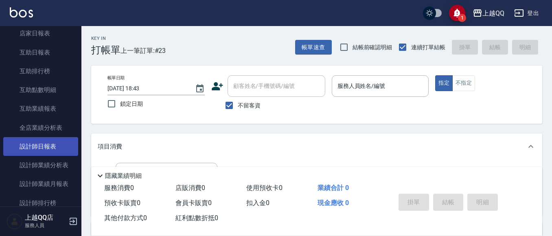
click at [50, 146] on link "設計師日報表" at bounding box center [40, 146] width 75 height 19
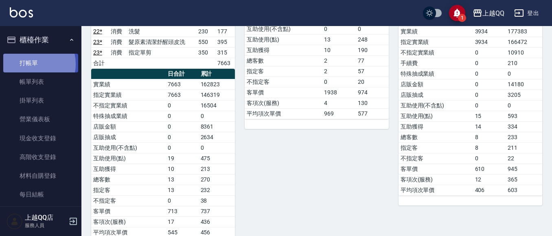
click at [31, 64] on link "打帳單" at bounding box center [40, 63] width 75 height 19
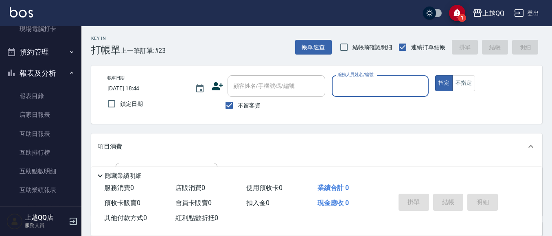
click at [47, 74] on button "報表及分析" at bounding box center [40, 73] width 75 height 21
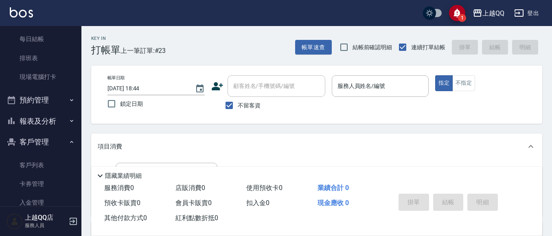
scroll to position [155, 0]
